Goal: Task Accomplishment & Management: Manage account settings

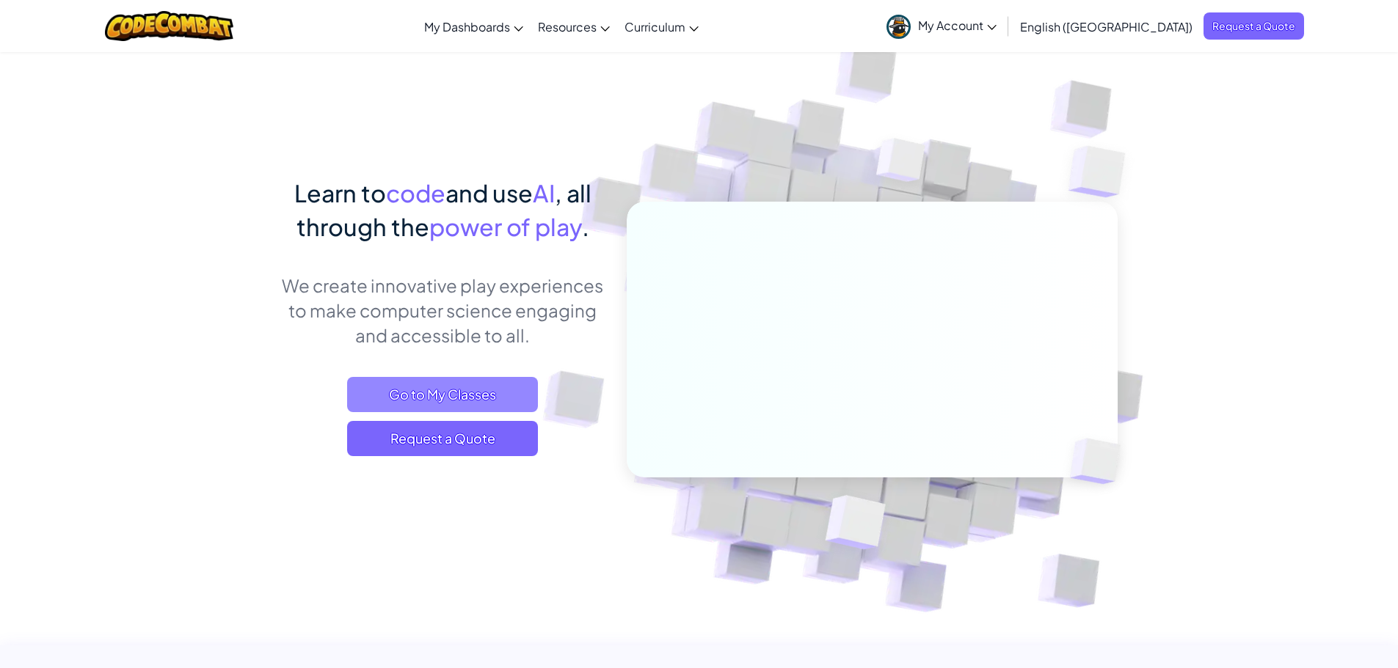
click at [462, 394] on span "Go to My Classes" at bounding box center [442, 394] width 191 height 35
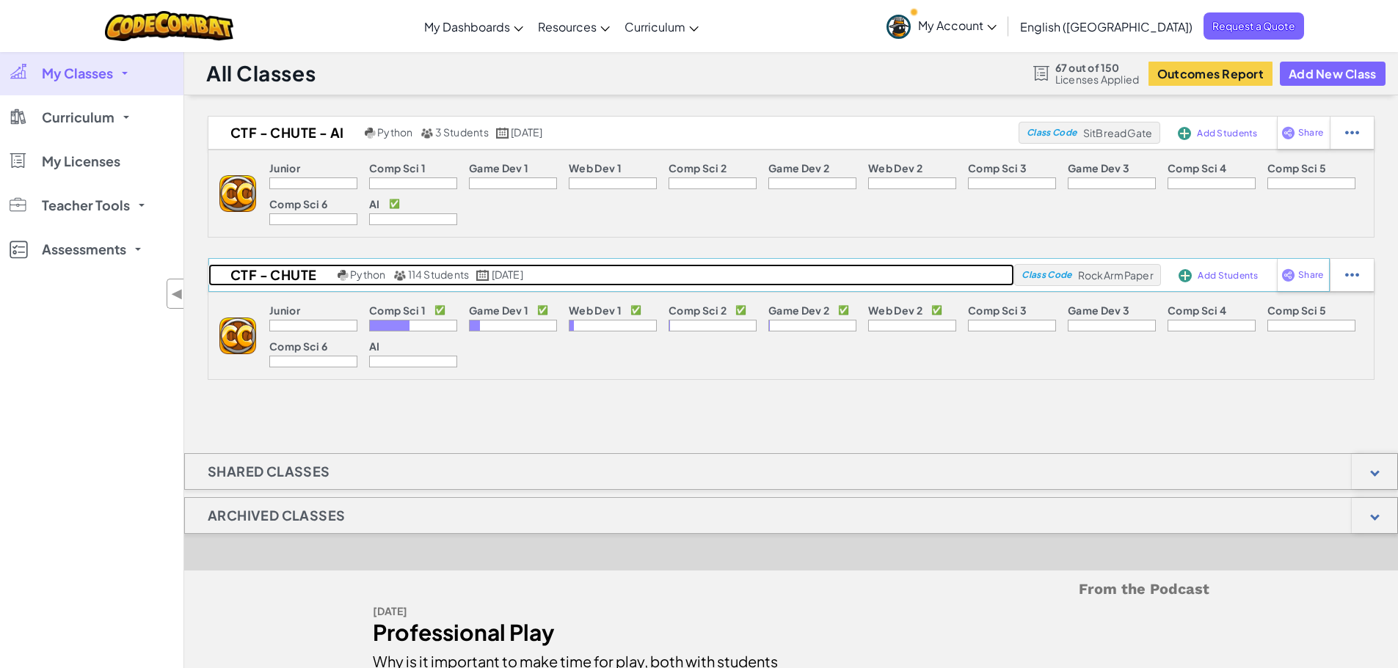
click at [274, 277] on h2 "CTF - Chute" at bounding box center [270, 275] width 125 height 22
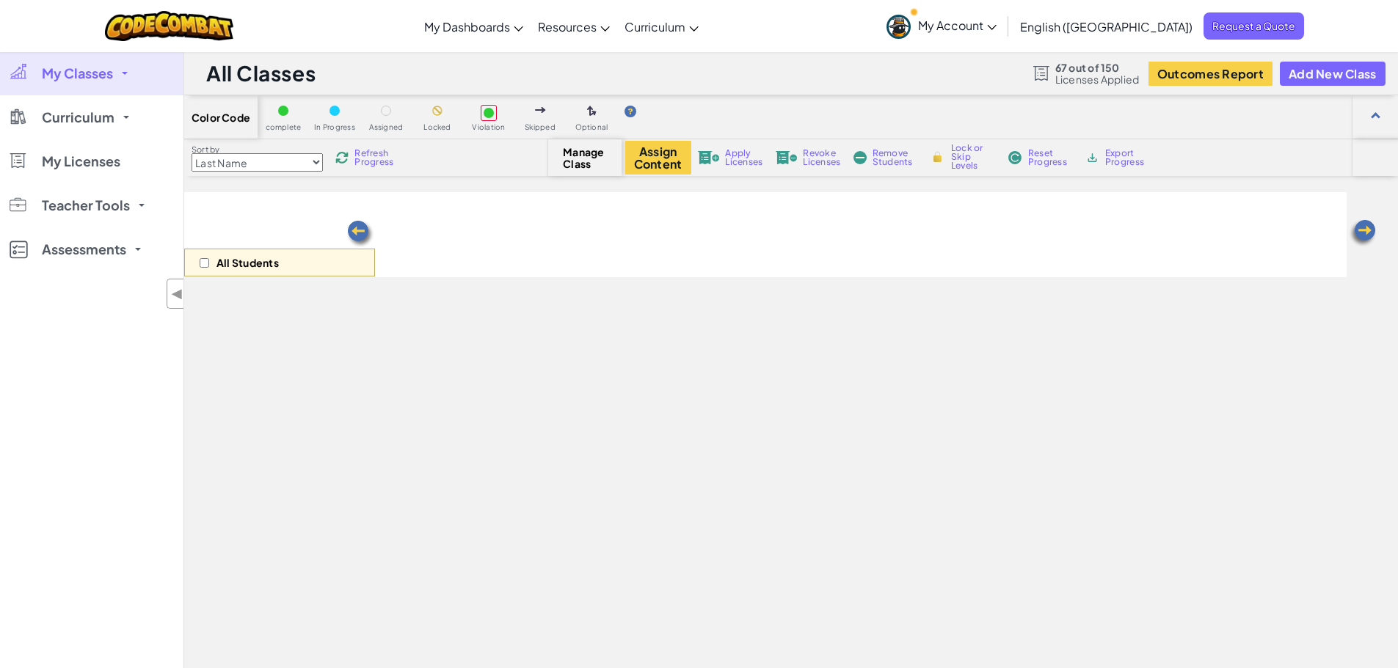
select select "560f1a9f22961295f9427742"
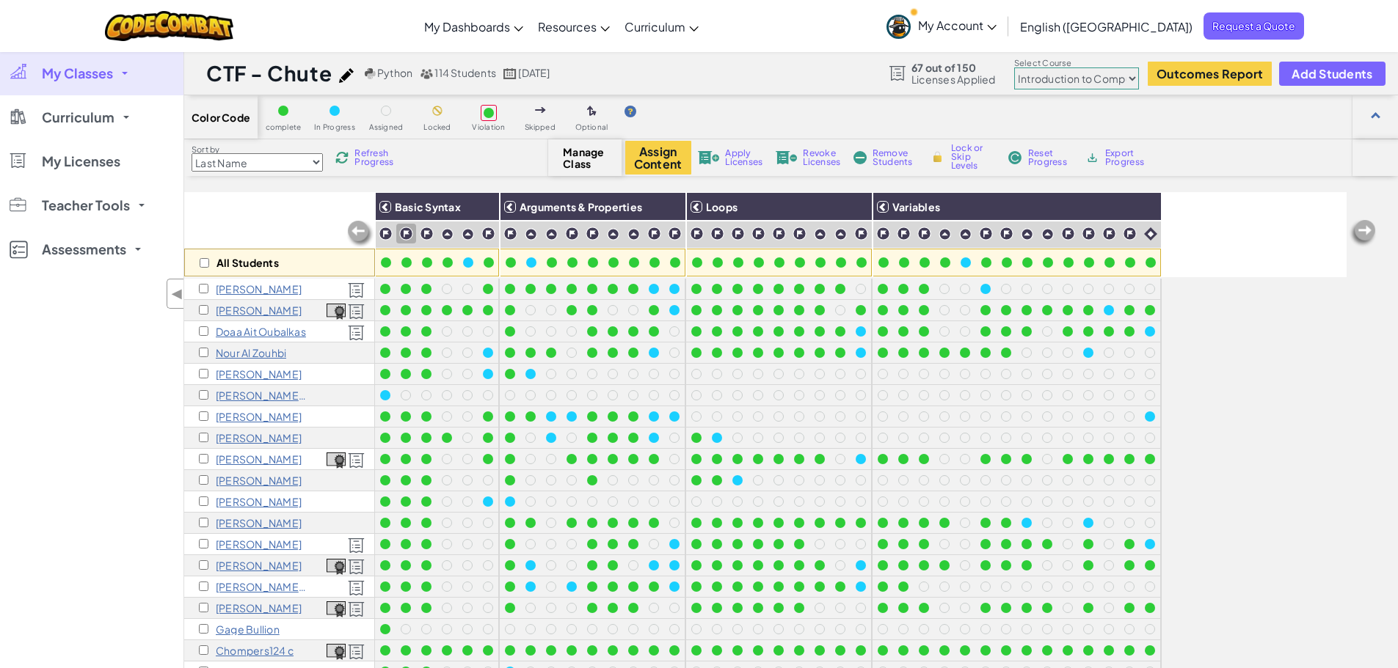
click at [307, 225] on div "All Students" at bounding box center [279, 234] width 191 height 85
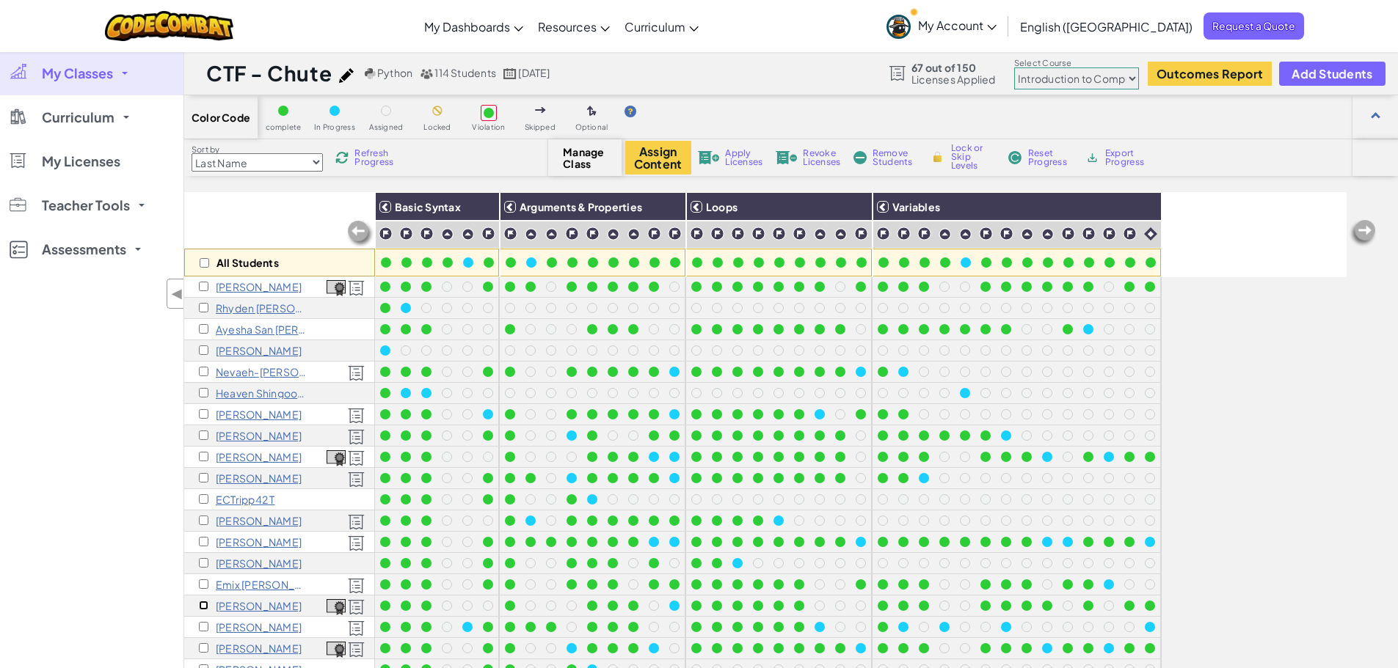
click at [202, 601] on input "checkbox" at bounding box center [204, 606] width 10 height 10
checkbox input "true"
click at [655, 156] on button "Assign Content" at bounding box center [658, 158] width 66 height 34
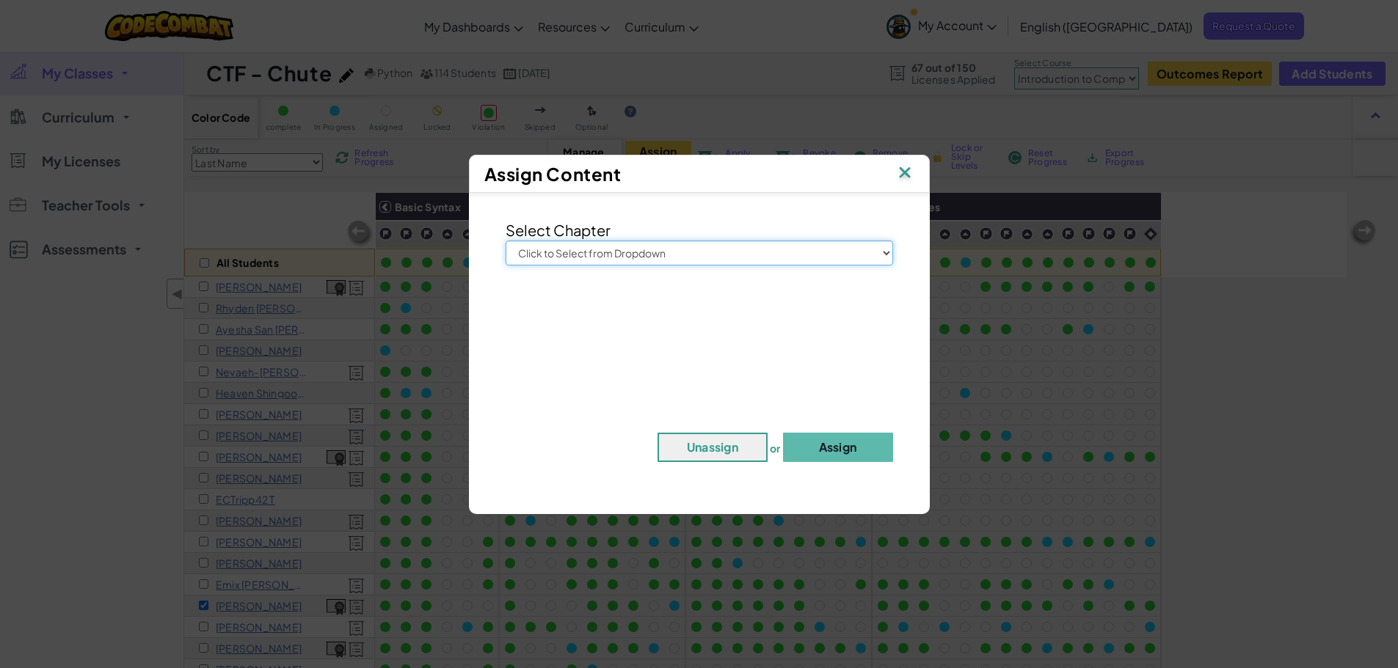
click at [602, 251] on select "Click to Select from Dropdown Junior Introduction to Computer Science Game Deve…" at bounding box center [699, 253] width 387 height 25
select select "Game Development 1"
click at [506, 241] on select "Click to Select from Dropdown Junior Introduction to Computer Science Game Deve…" at bounding box center [699, 253] width 387 height 25
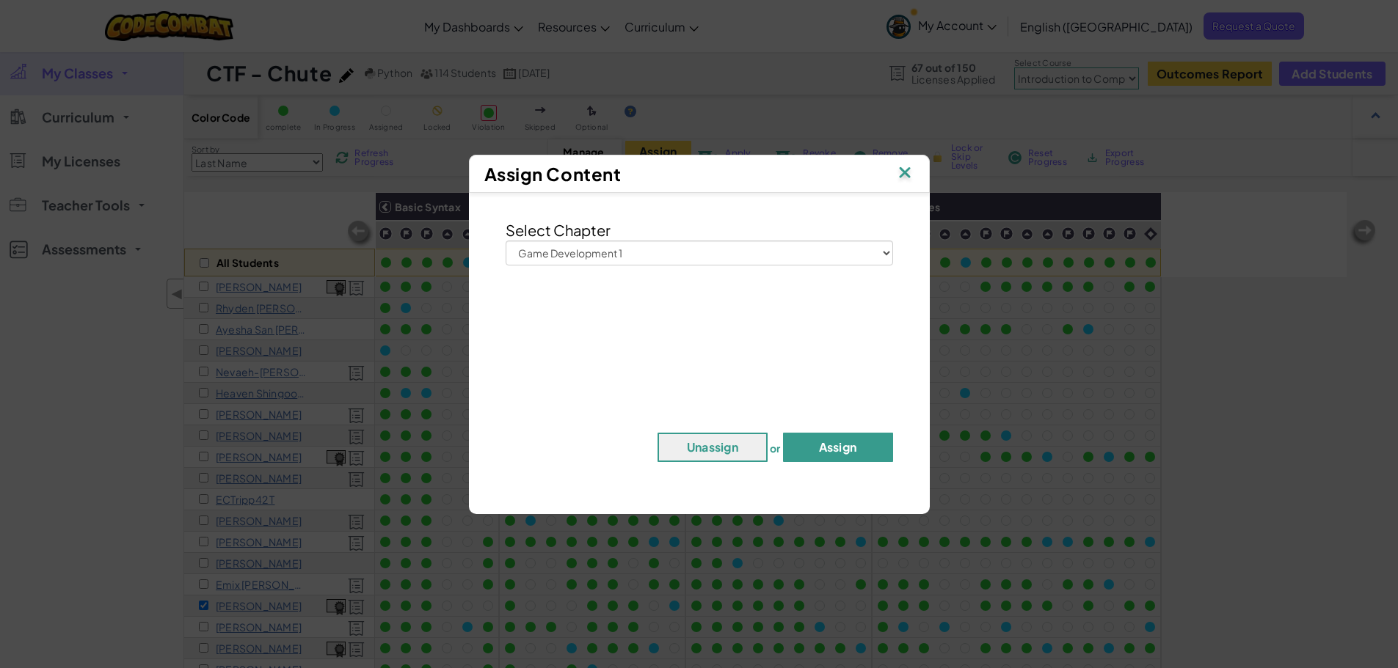
click at [828, 445] on button "Assign" at bounding box center [838, 447] width 110 height 29
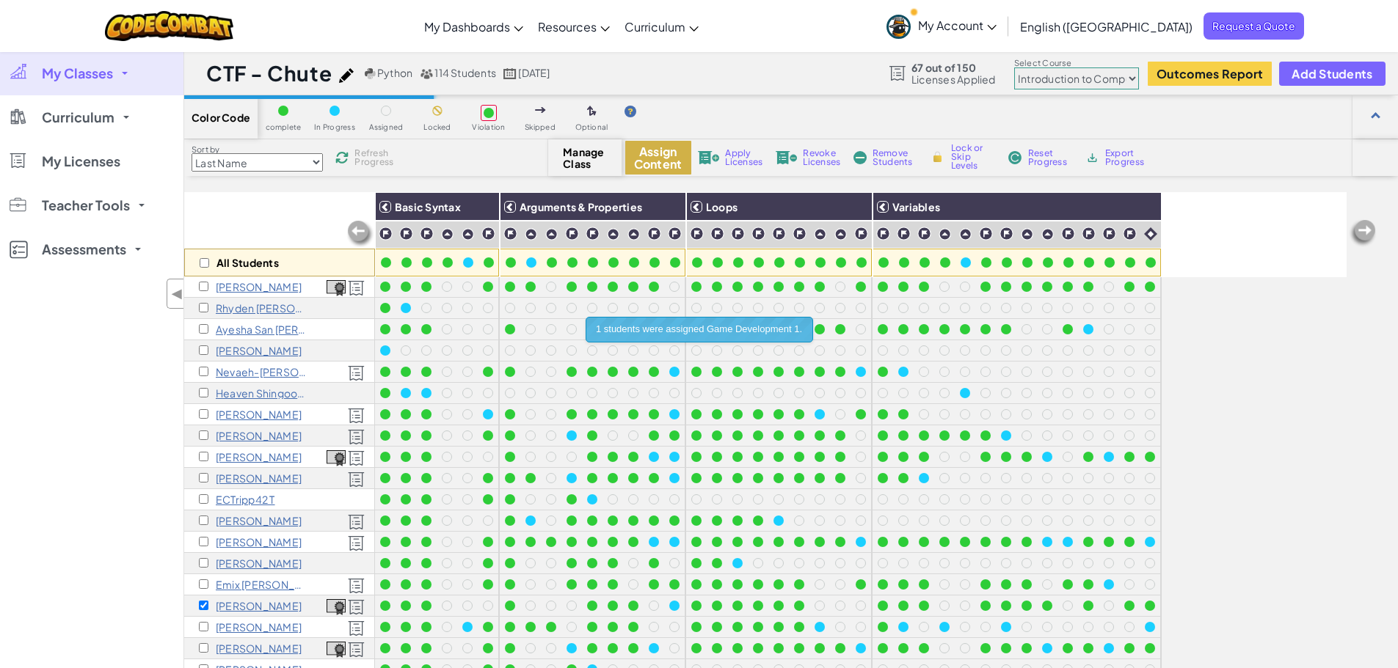
click at [657, 156] on button "Assign Content" at bounding box center [658, 158] width 66 height 34
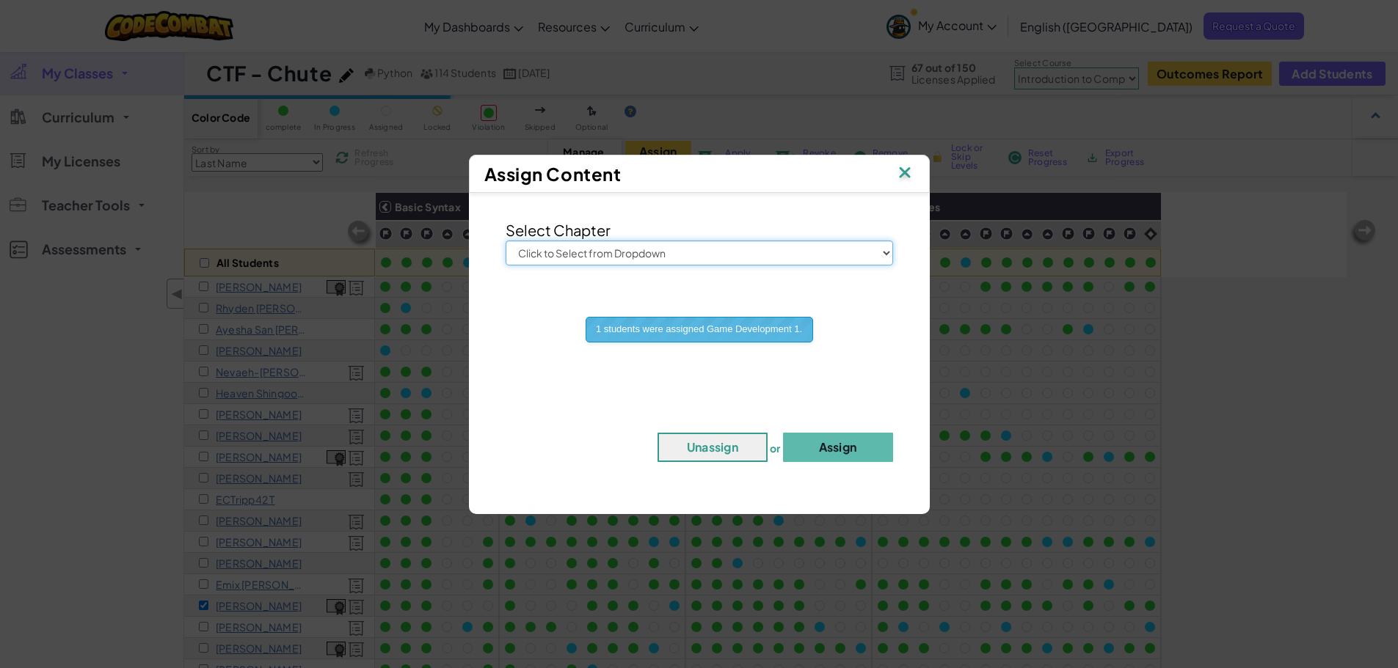
click at [620, 255] on select "Click to Select from Dropdown Junior Introduction to Computer Science Game Deve…" at bounding box center [699, 253] width 387 height 25
select select "Web Development 1"
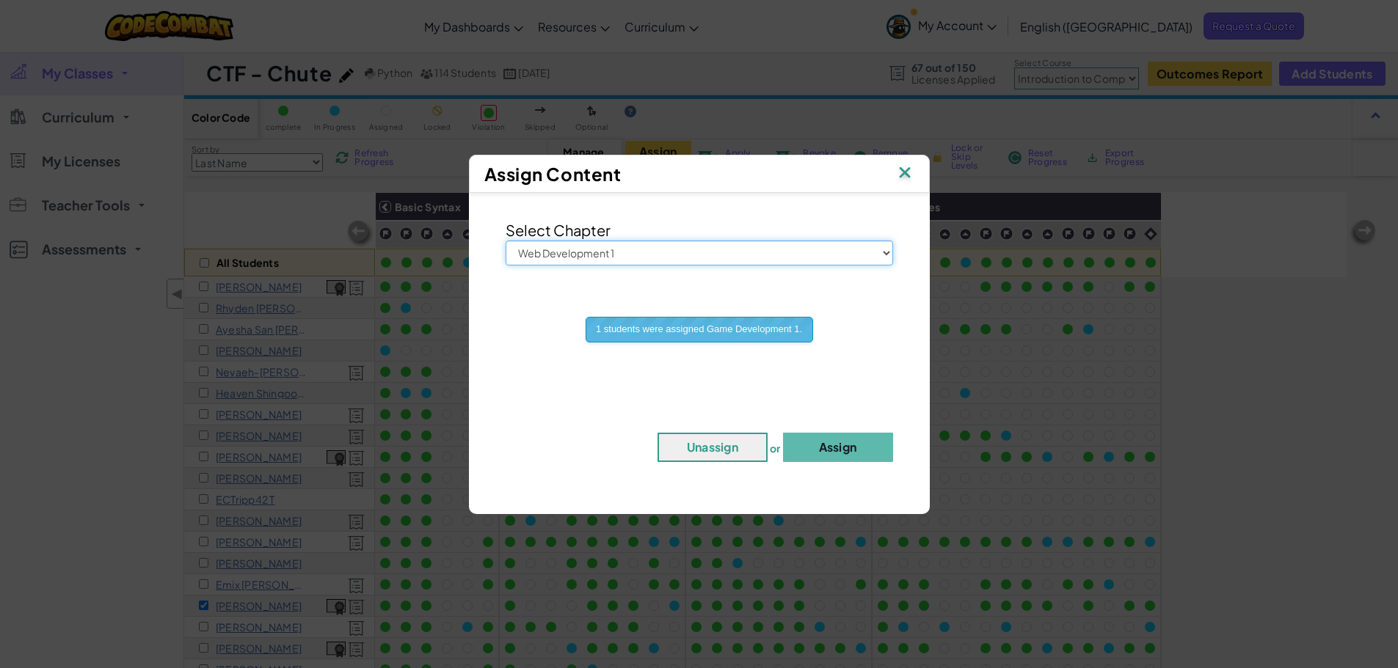
click at [506, 241] on select "Click to Select from Dropdown Junior Introduction to Computer Science Game Deve…" at bounding box center [699, 253] width 387 height 25
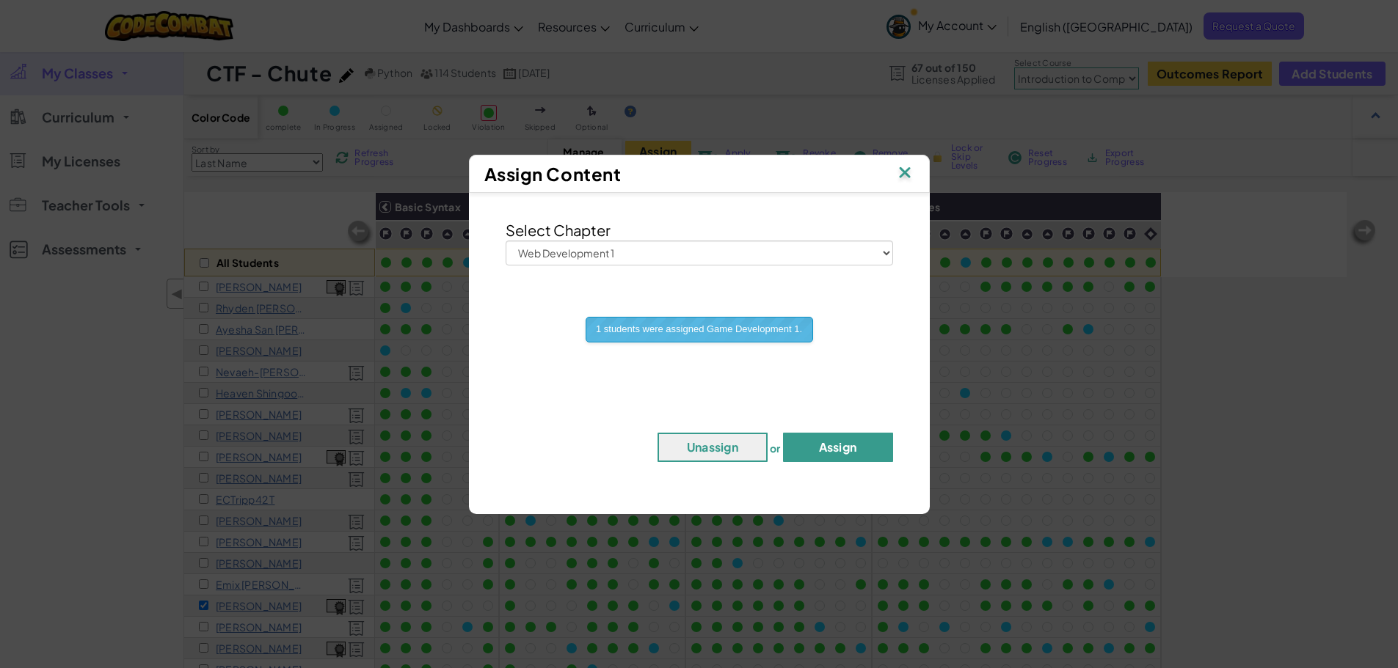
click at [851, 441] on button "Assign" at bounding box center [838, 447] width 110 height 29
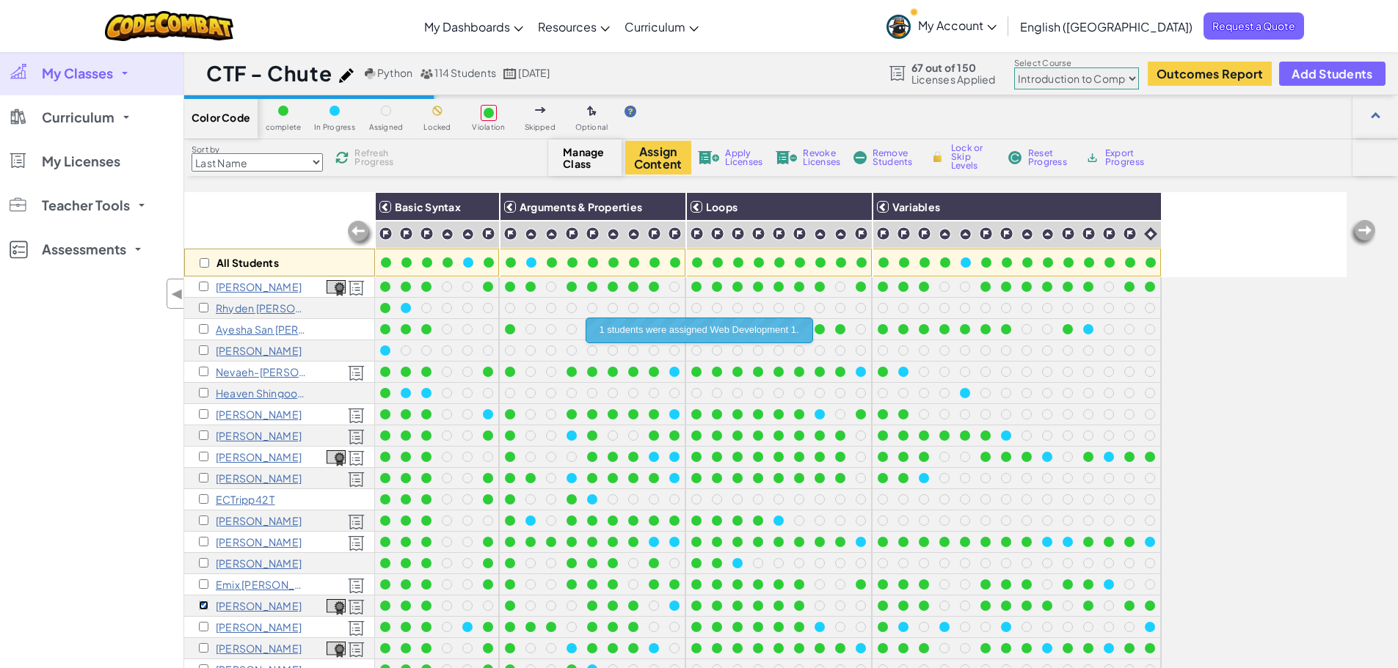
click at [200, 601] on input "checkbox" at bounding box center [204, 606] width 10 height 10
checkbox input "false"
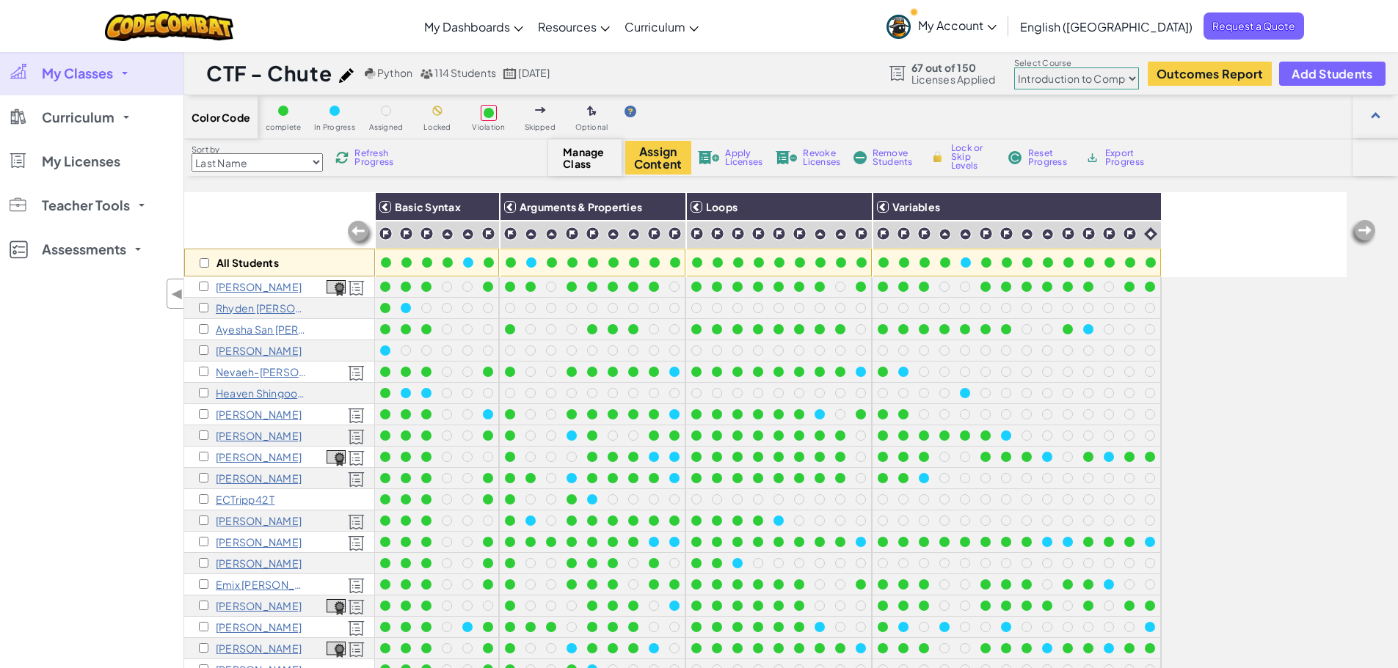
click at [1220, 323] on div "All Students Basic Syntax Arguments & Properties Loops Variables [PERSON_NAME] …" at bounding box center [765, 489] width 1162 height 595
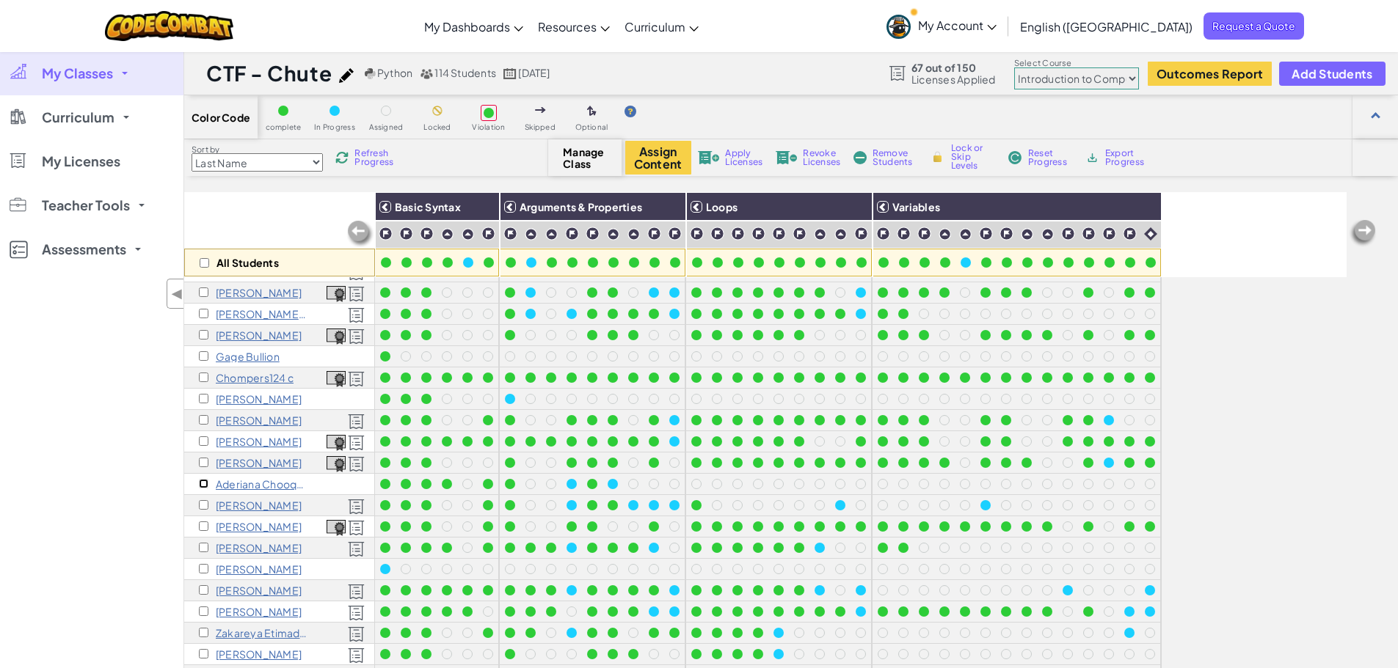
click at [204, 485] on input "checkbox" at bounding box center [204, 484] width 10 height 10
click at [735, 158] on span "Apply Licenses" at bounding box center [743, 158] width 37 height 18
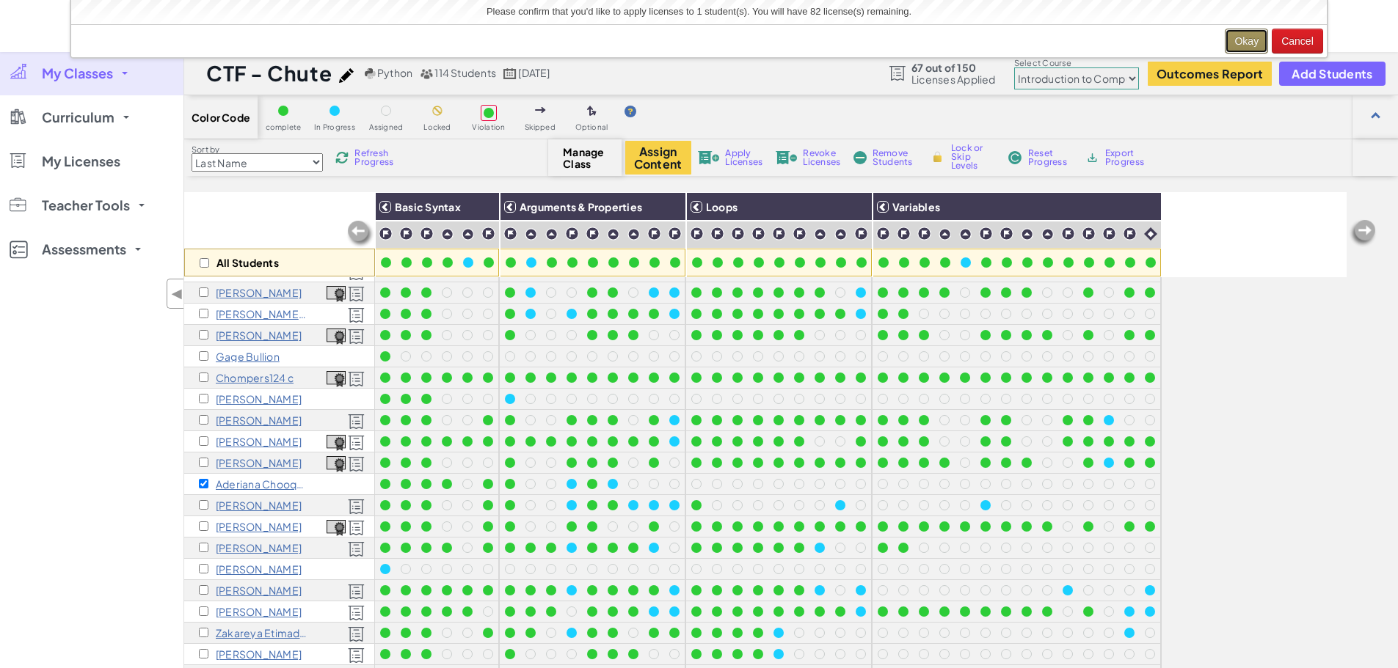
click at [1252, 40] on button "Okay" at bounding box center [1246, 41] width 43 height 25
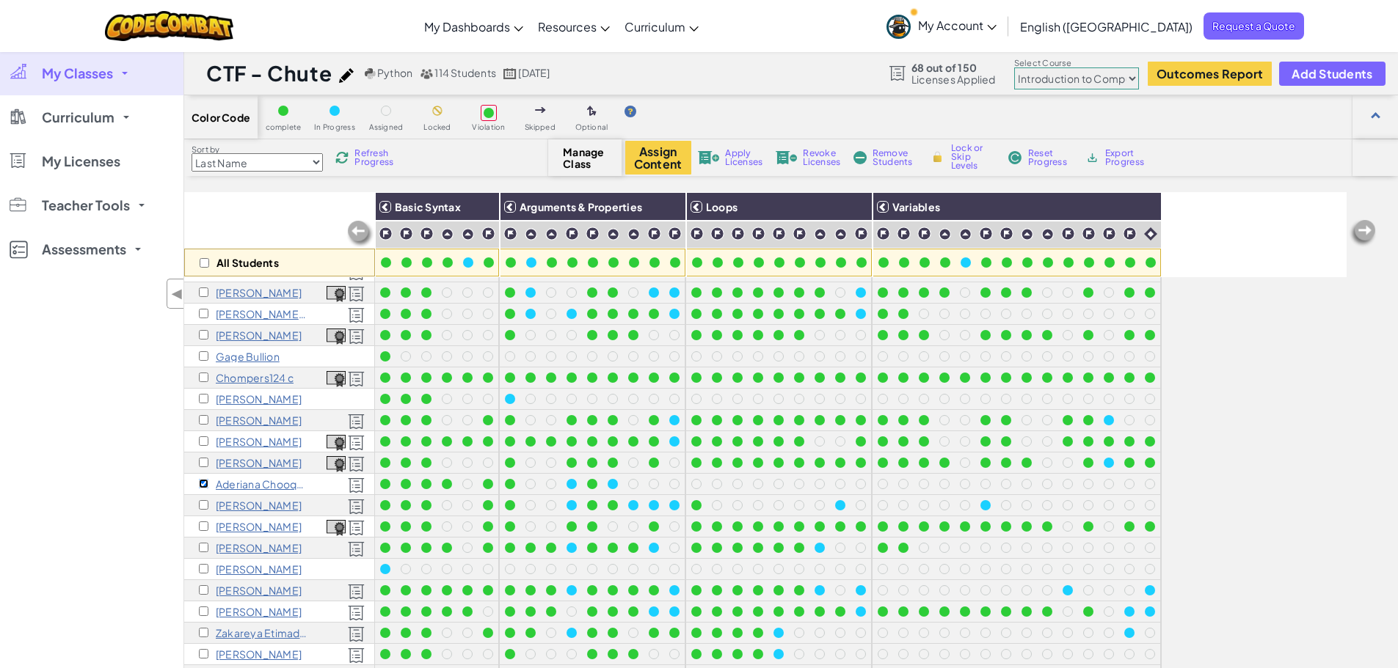
click at [202, 486] on input "checkbox" at bounding box center [204, 484] width 10 height 10
checkbox input "false"
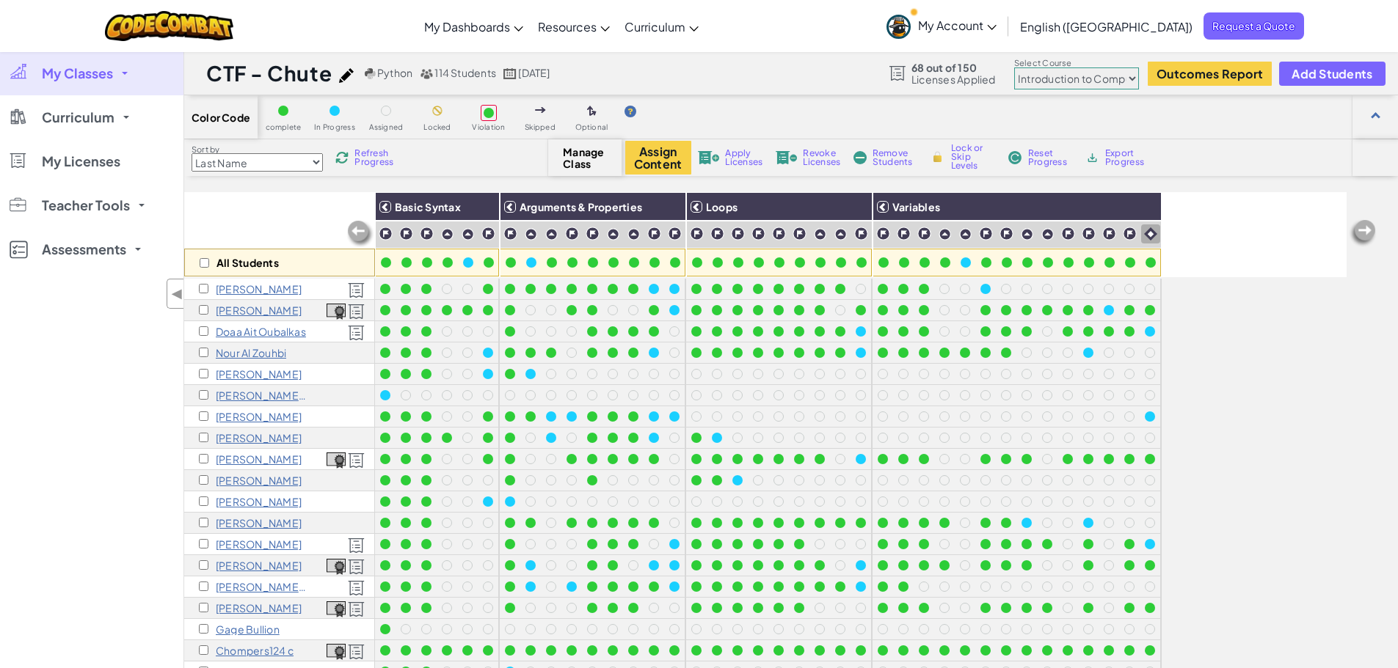
click at [1213, 308] on div "All Students Basic Syntax Arguments & Properties Loops Variables [PERSON_NAME] …" at bounding box center [765, 489] width 1162 height 595
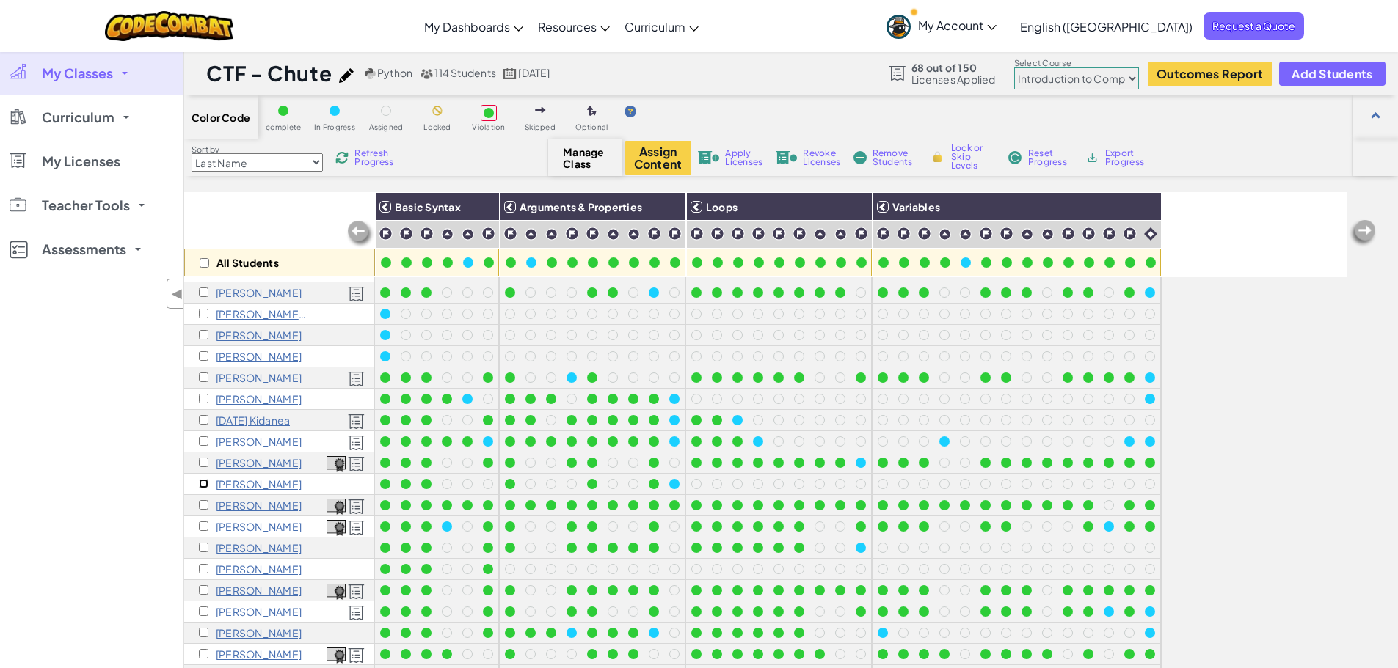
click at [202, 484] on input "checkbox" at bounding box center [204, 484] width 10 height 10
click at [666, 164] on button "Assign Content" at bounding box center [658, 158] width 66 height 34
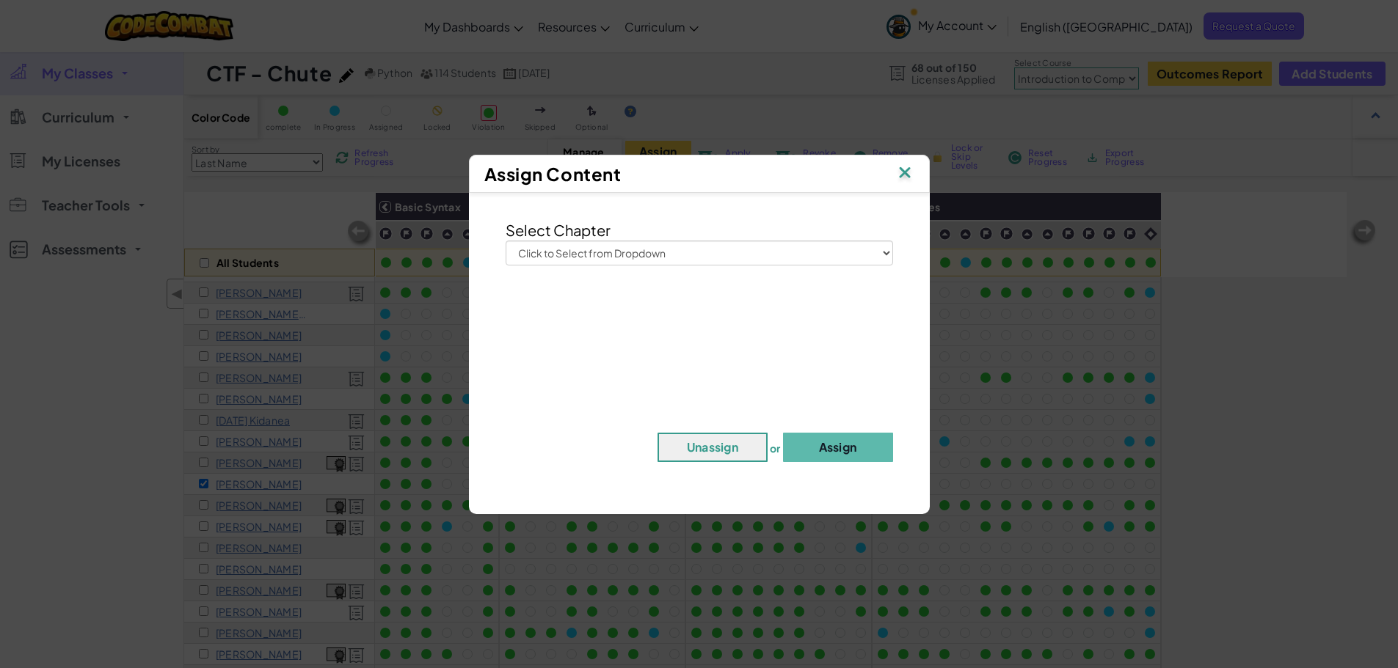
click at [902, 174] on img at bounding box center [904, 174] width 19 height 22
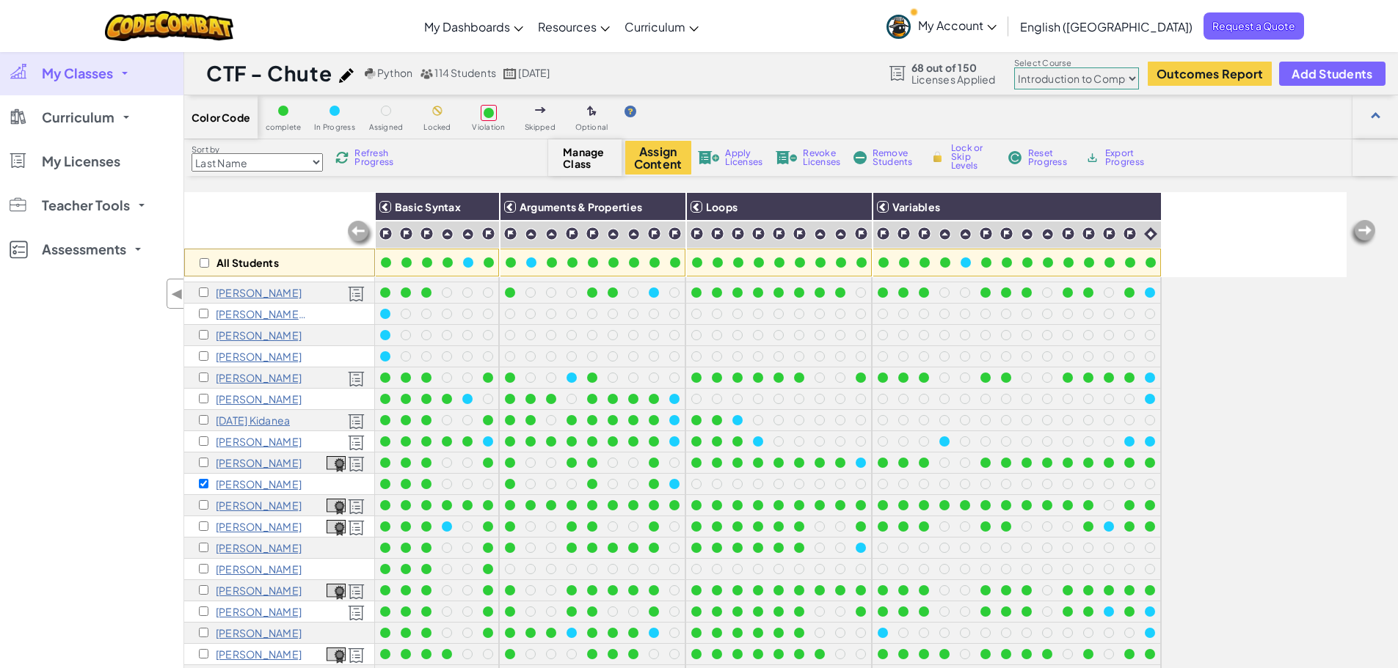
click at [745, 156] on span "Apply Licenses" at bounding box center [743, 158] width 37 height 18
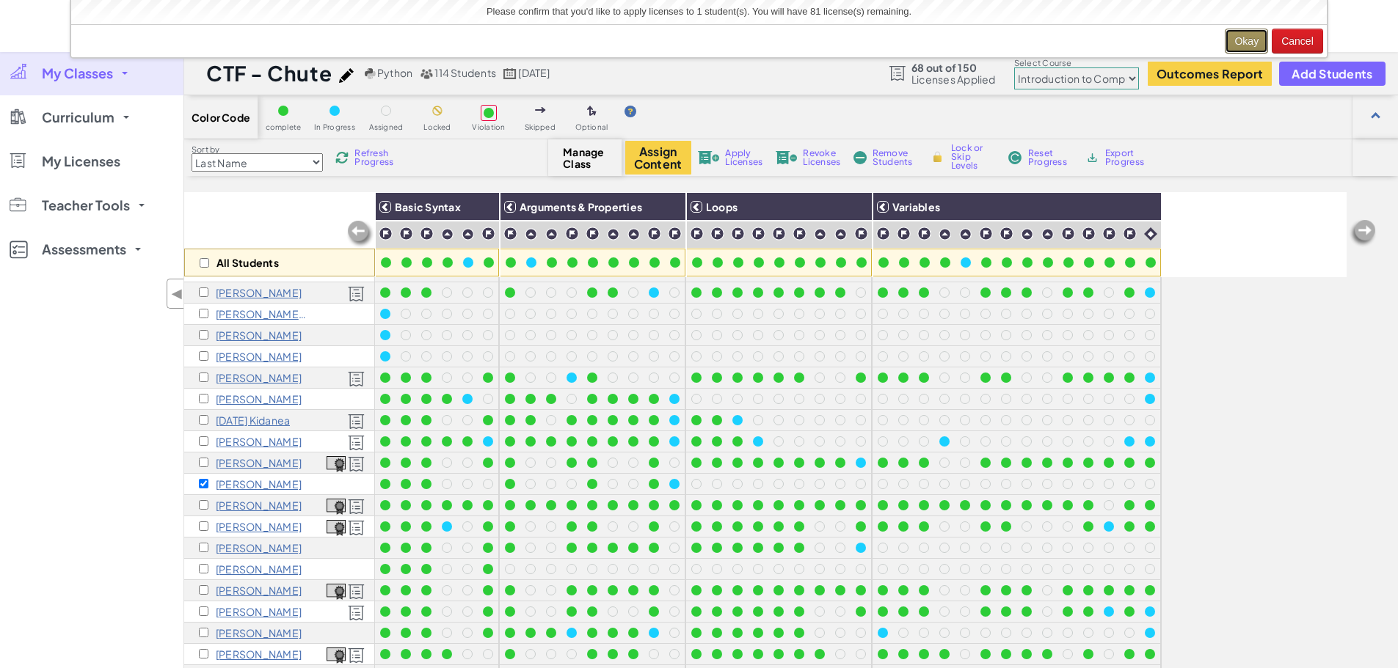
click at [1245, 35] on button "Okay" at bounding box center [1246, 41] width 43 height 25
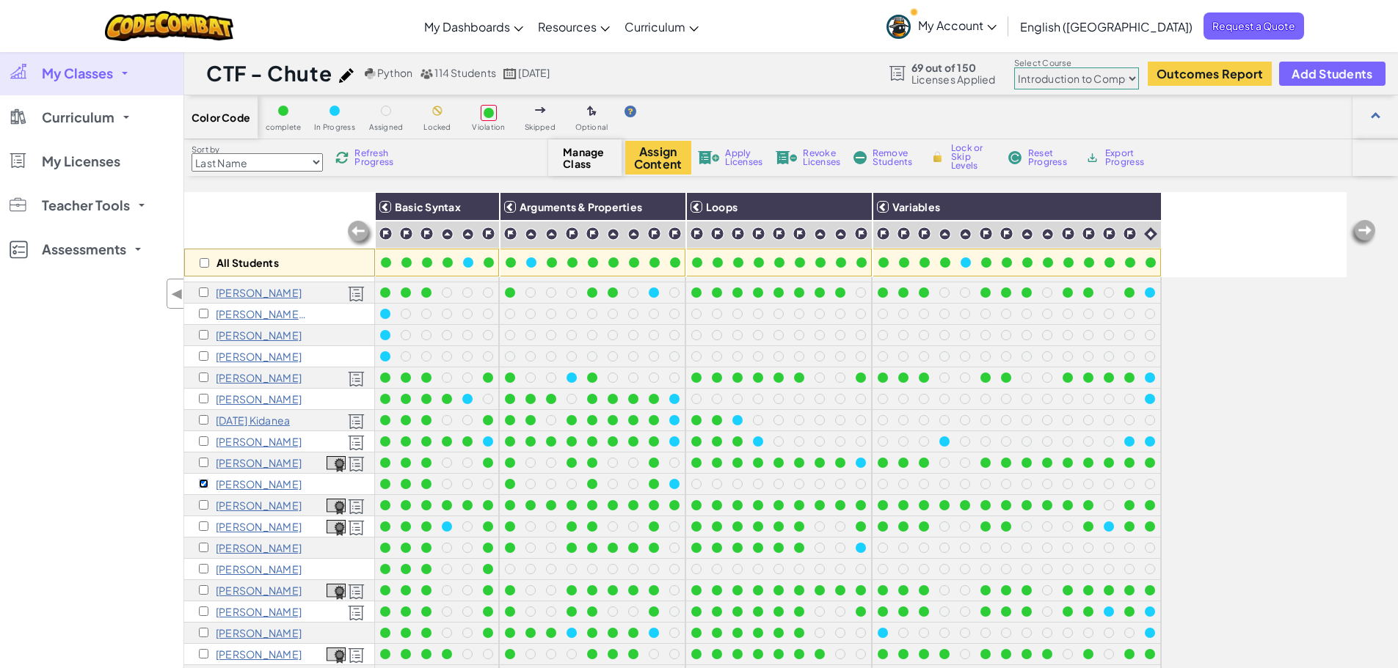
click at [205, 484] on input "checkbox" at bounding box center [204, 484] width 10 height 10
checkbox input "false"
click at [126, 483] on div "My Classes All Classes CTF - Chute - AI CTF - Chute Curriculum CodeCombat Junio…" at bounding box center [91, 385] width 183 height 668
